Goal: Task Accomplishment & Management: Use online tool/utility

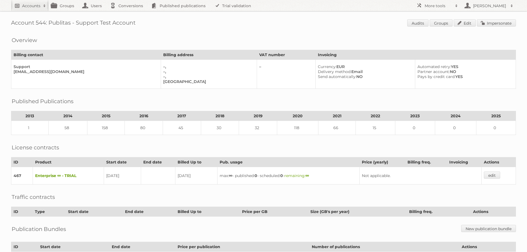
drag, startPoint x: 0, startPoint y: 0, endPoint x: 26, endPoint y: 8, distance: 27.2
click at [25, 8] on h2 "Accounts" at bounding box center [31, 6] width 18 height 6
type input"] "slingsby"
click at [127, 14] on input "Search" at bounding box center [131, 18] width 8 height 8
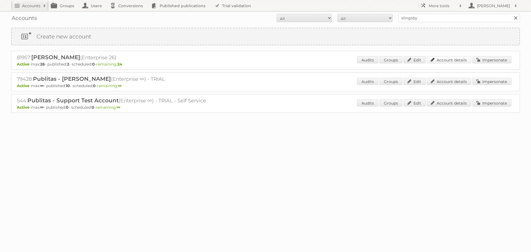
click at [448, 59] on link "Account details" at bounding box center [449, 59] width 45 height 7
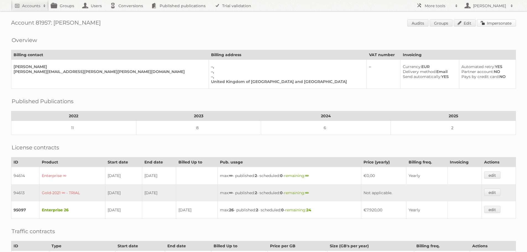
click at [498, 23] on link "Impersonate" at bounding box center [496, 22] width 39 height 7
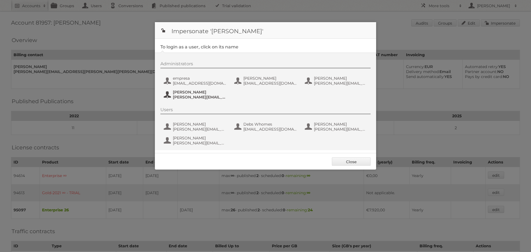
click at [179, 93] on span "Simon Rushworth" at bounding box center [200, 92] width 54 height 5
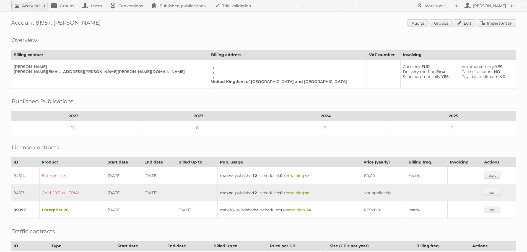
click at [30, 4] on h2 "Accounts" at bounding box center [31, 6] width 18 height 6
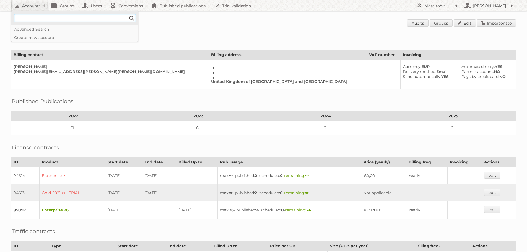
click at [54, 19] on input"] "text" at bounding box center [75, 18] width 122 height 8
type input"] "george@publitas.com"
click at [127, 14] on input "Search" at bounding box center [131, 18] width 8 height 8
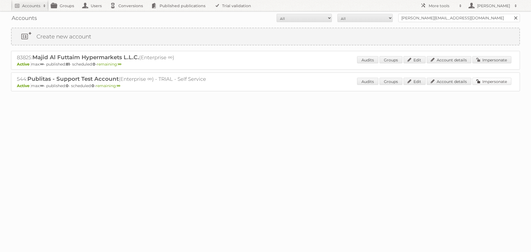
click at [486, 81] on link "Impersonate" at bounding box center [491, 81] width 39 height 7
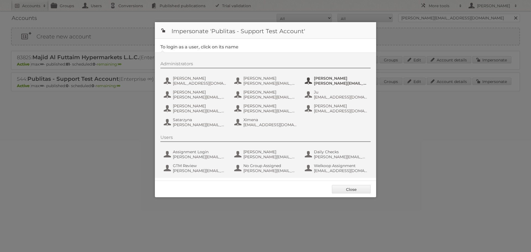
click at [315, 80] on span "George" at bounding box center [341, 78] width 54 height 5
